Goal: Check status: Check status

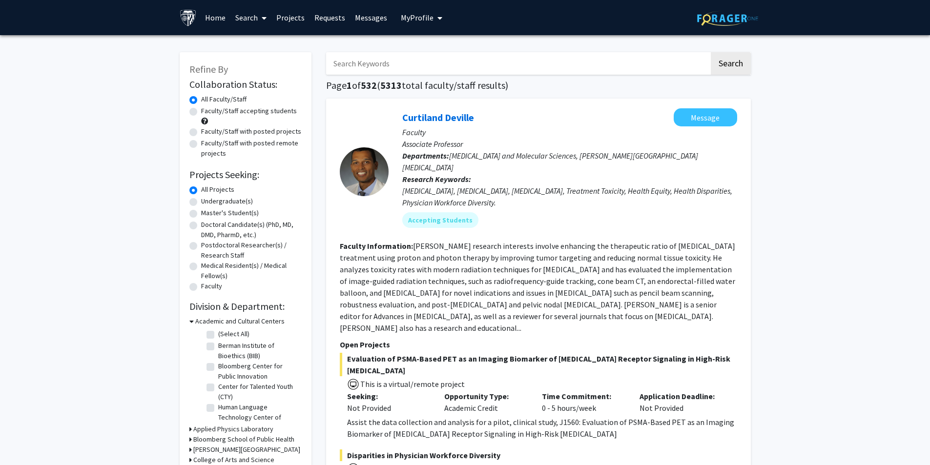
click at [295, 20] on link "Projects" at bounding box center [291, 17] width 38 height 34
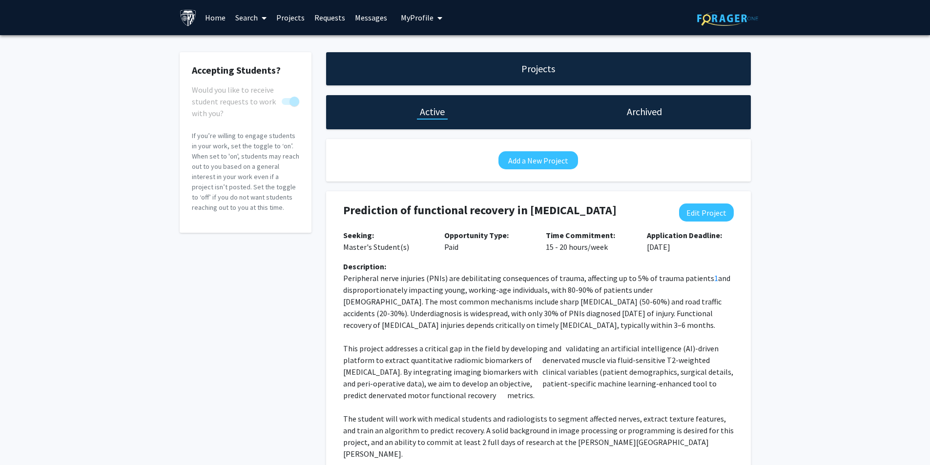
drag, startPoint x: 364, startPoint y: 18, endPoint x: 348, endPoint y: 27, distance: 18.4
click at [364, 18] on link "Messages" at bounding box center [371, 17] width 42 height 34
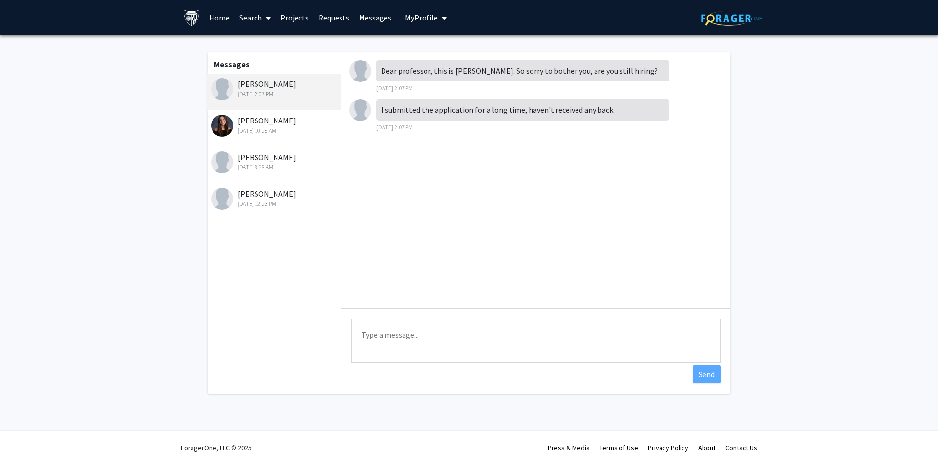
click at [424, 19] on span "My Profile" at bounding box center [421, 18] width 33 height 10
click at [449, 44] on span "[PERSON_NAME]" at bounding box center [465, 45] width 59 height 11
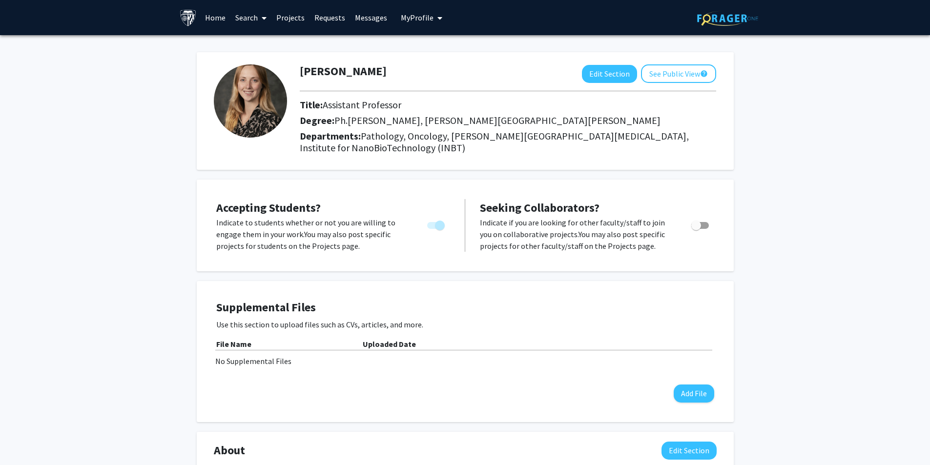
click at [379, 19] on link "Messages" at bounding box center [371, 17] width 42 height 34
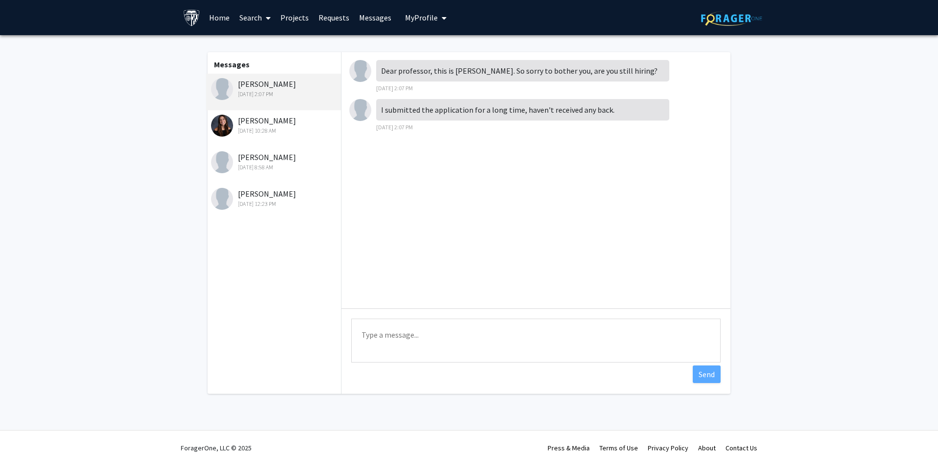
click at [337, 18] on link "Requests" at bounding box center [334, 17] width 41 height 34
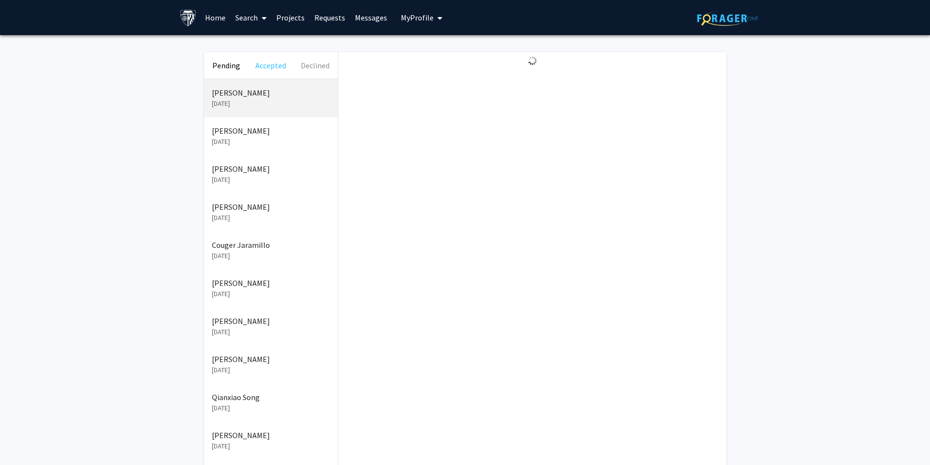
click at [271, 66] on button "Accepted" at bounding box center [271, 65] width 44 height 26
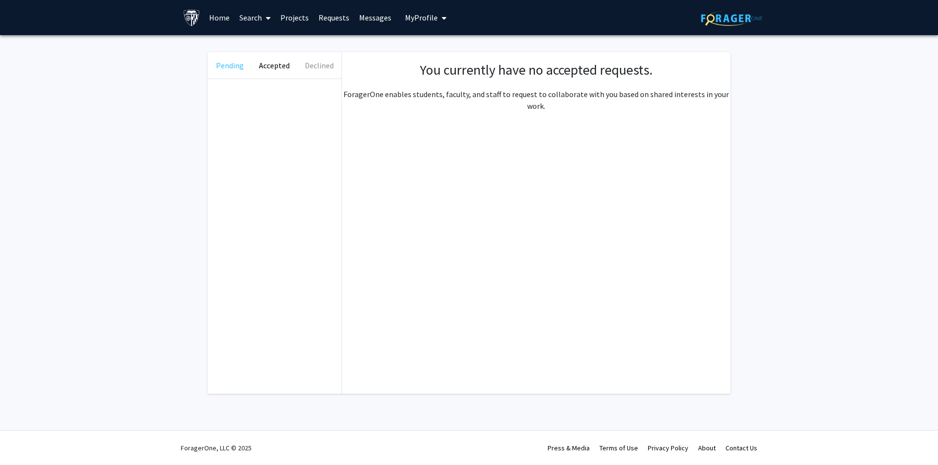
click at [240, 65] on button "Pending" at bounding box center [230, 65] width 44 height 26
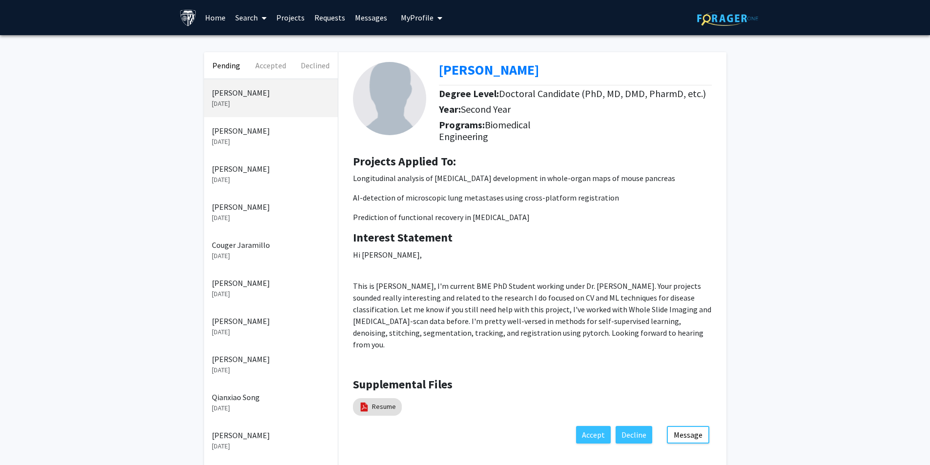
click at [237, 130] on p "[PERSON_NAME]" at bounding box center [271, 131] width 118 height 12
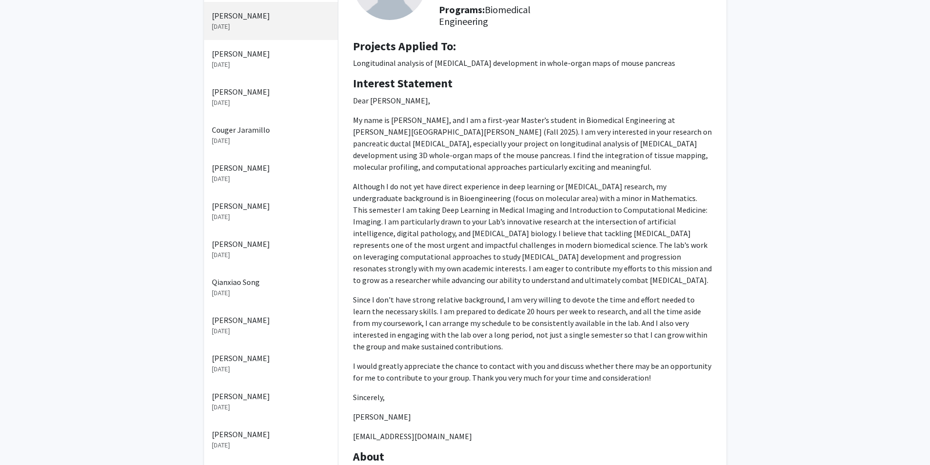
scroll to position [98, 0]
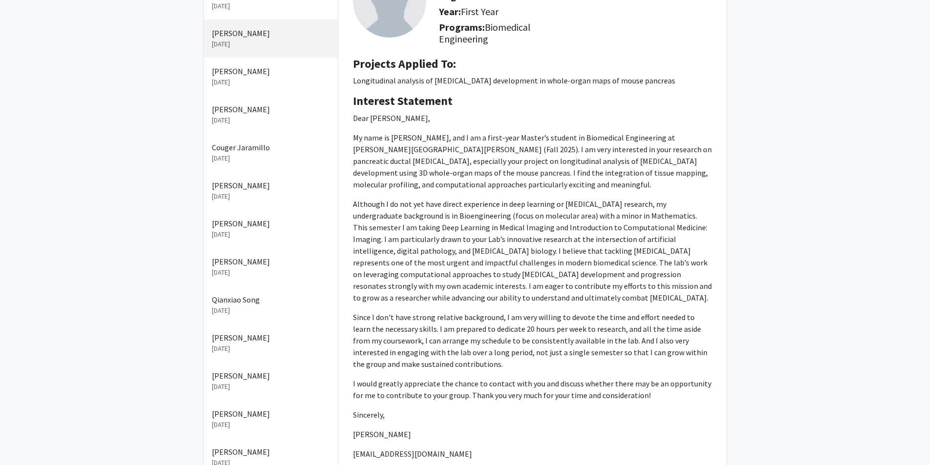
click at [293, 79] on p "[DATE]" at bounding box center [271, 82] width 118 height 10
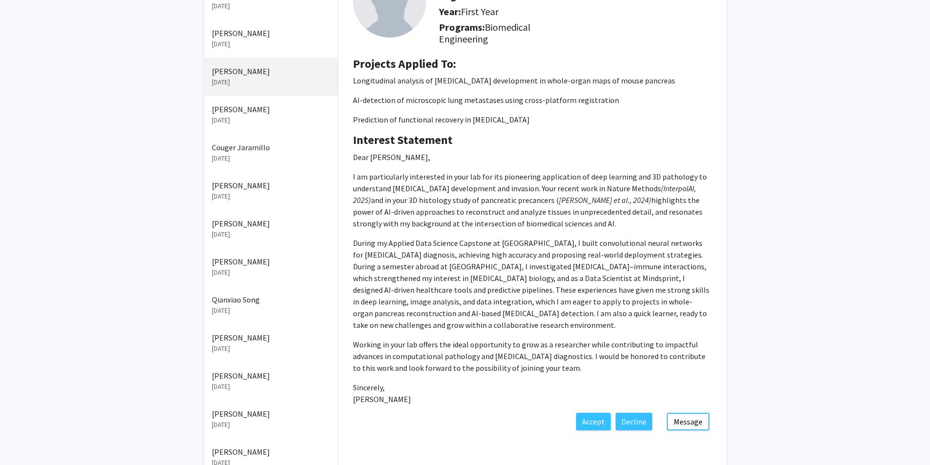
scroll to position [49, 0]
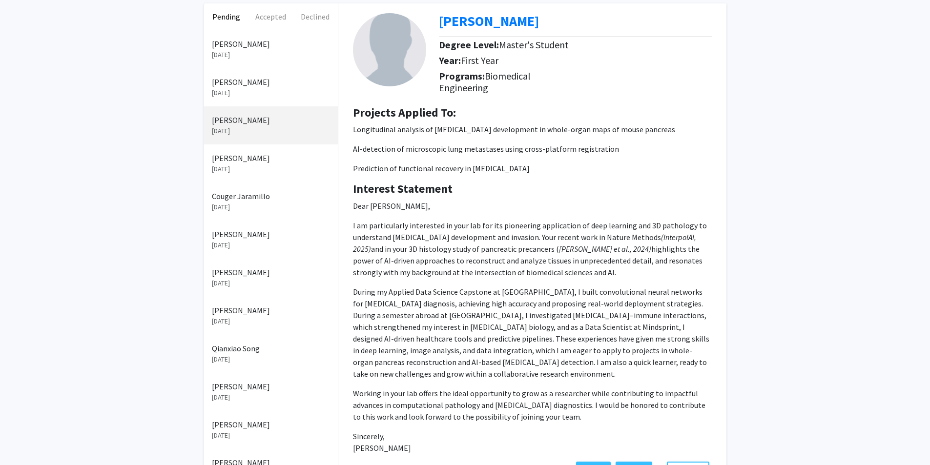
drag, startPoint x: 260, startPoint y: 90, endPoint x: 269, endPoint y: 92, distance: 8.9
click at [260, 90] on p "[DATE]" at bounding box center [271, 93] width 118 height 10
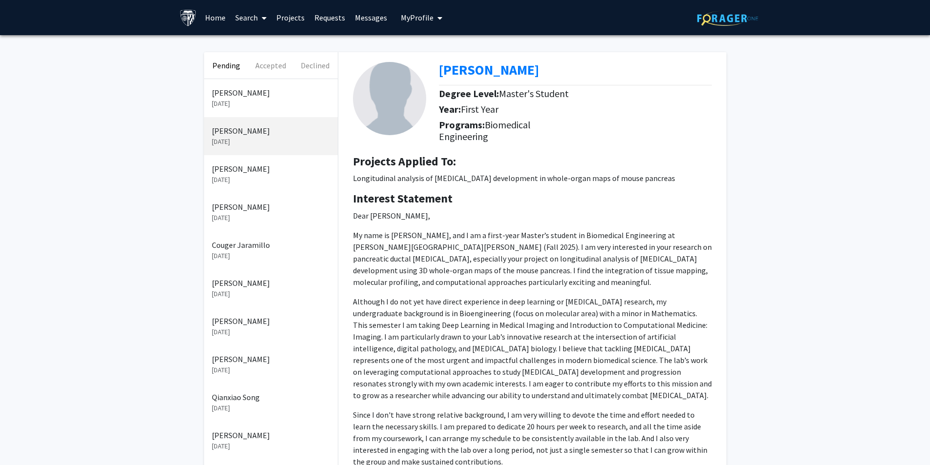
click at [249, 108] on p "[DATE]" at bounding box center [271, 104] width 118 height 10
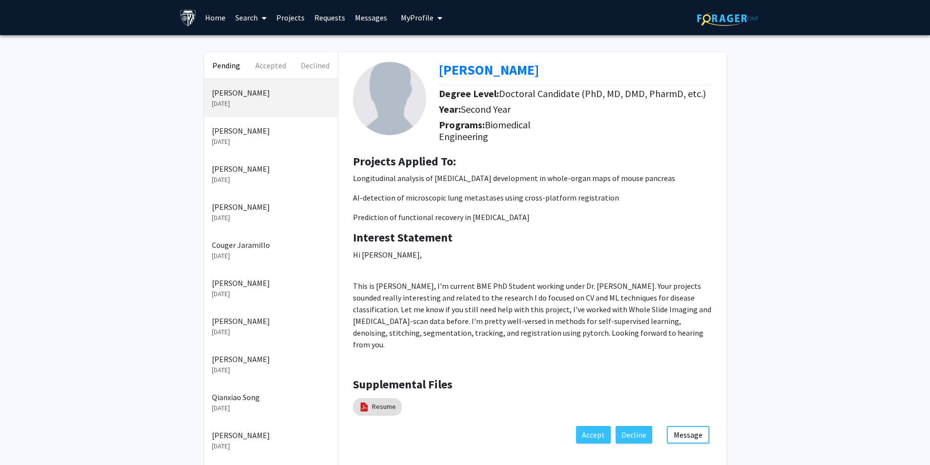
click at [13, 462] on div "Pending Accepted Declined Ime Essien [DATE] [PERSON_NAME] [DATE] [PERSON_NAME] …" at bounding box center [465, 421] width 930 height 772
